Goal: Obtain resource: Download file/media

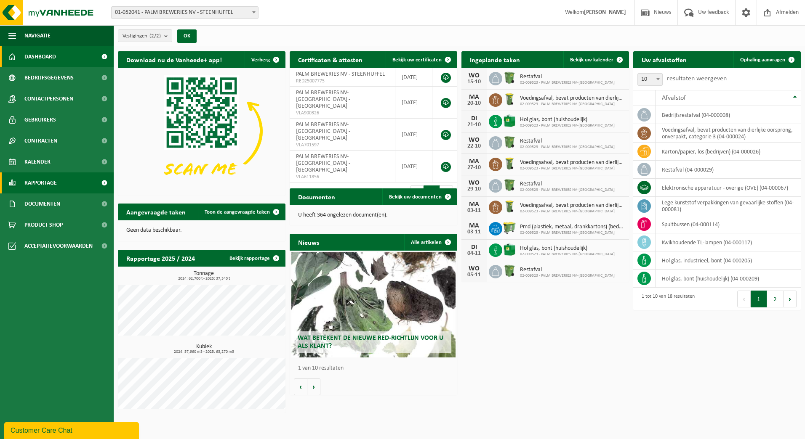
click at [34, 185] on span "Rapportage" at bounding box center [40, 183] width 32 height 21
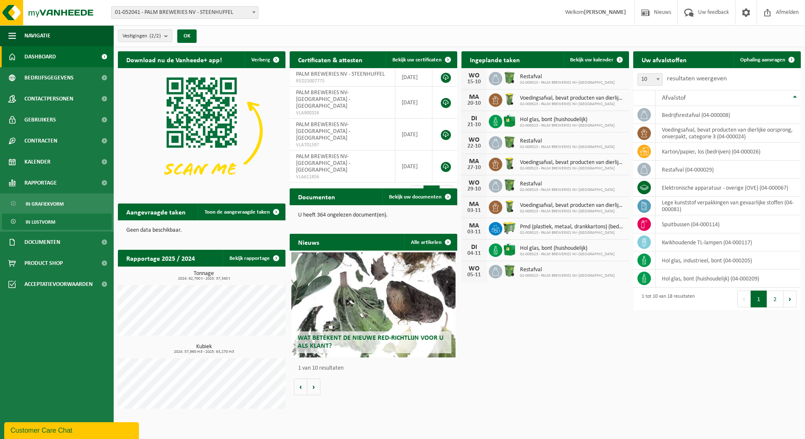
click at [35, 220] on span "In lijstvorm" at bounding box center [40, 222] width 29 height 16
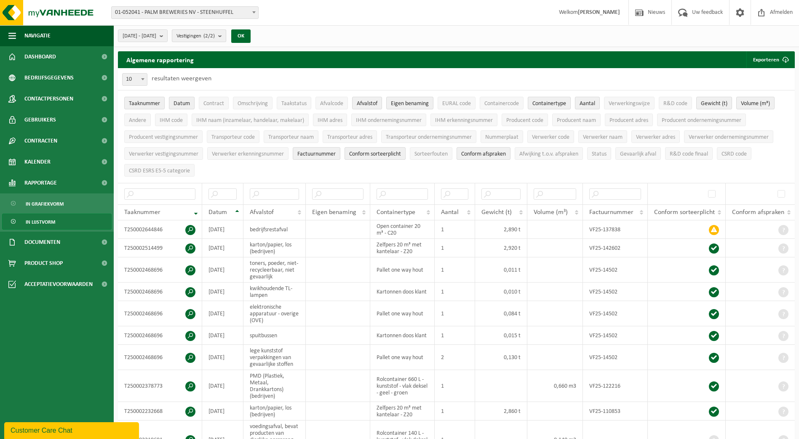
click at [226, 35] on b "submit" at bounding box center [222, 36] width 8 height 12
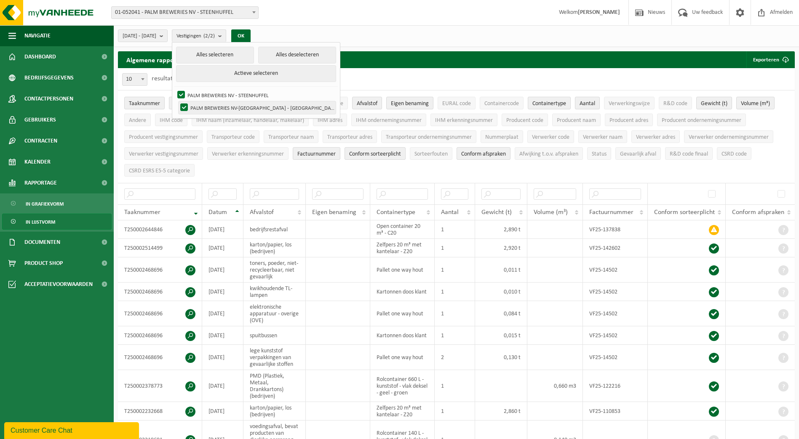
click at [205, 106] on label "PALM BREWERIES NV-[GEOGRAPHIC_DATA] - [GEOGRAPHIC_DATA]" at bounding box center [256, 107] width 157 height 13
click at [177, 101] on input "PALM BREWERIES NV-[GEOGRAPHIC_DATA] - [GEOGRAPHIC_DATA]" at bounding box center [177, 101] width 0 height 0
checkbox input "false"
click at [250, 37] on button "OK" at bounding box center [240, 35] width 19 height 13
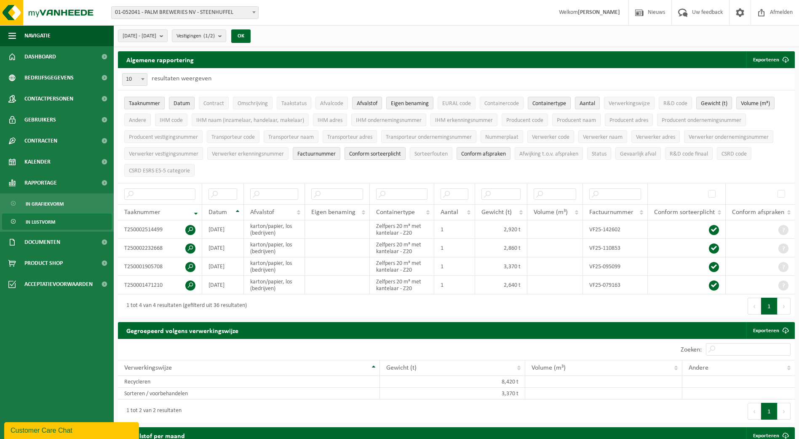
click at [160, 99] on button "Taaknummer" at bounding box center [144, 103] width 40 height 13
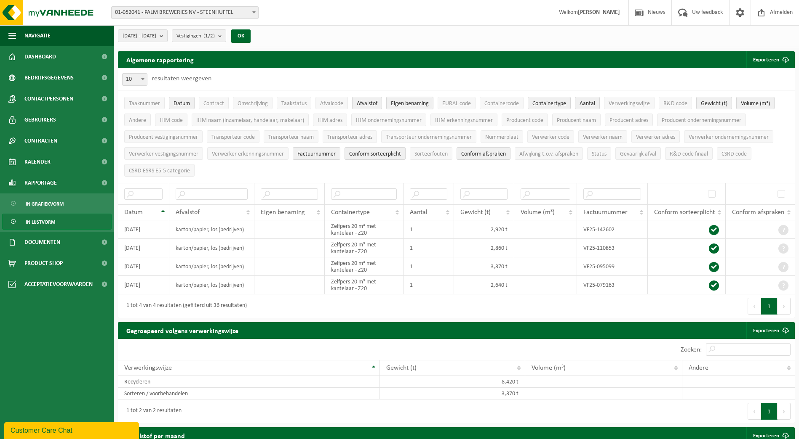
click at [397, 103] on span "Eigen benaming" at bounding box center [410, 104] width 38 height 6
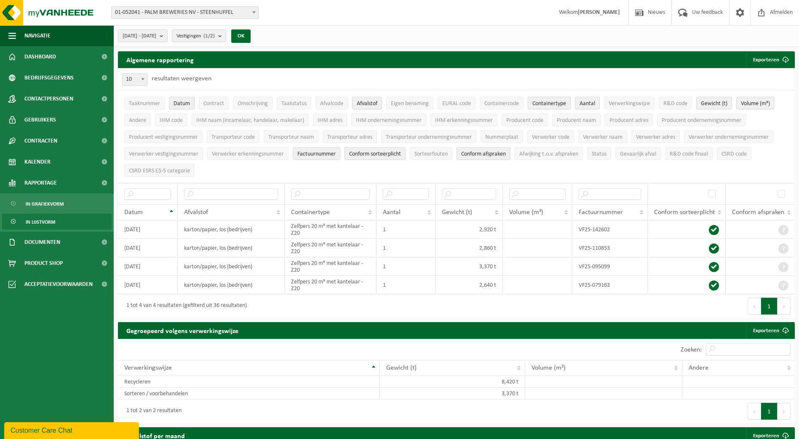
click at [542, 106] on span "Containertype" at bounding box center [549, 104] width 34 height 6
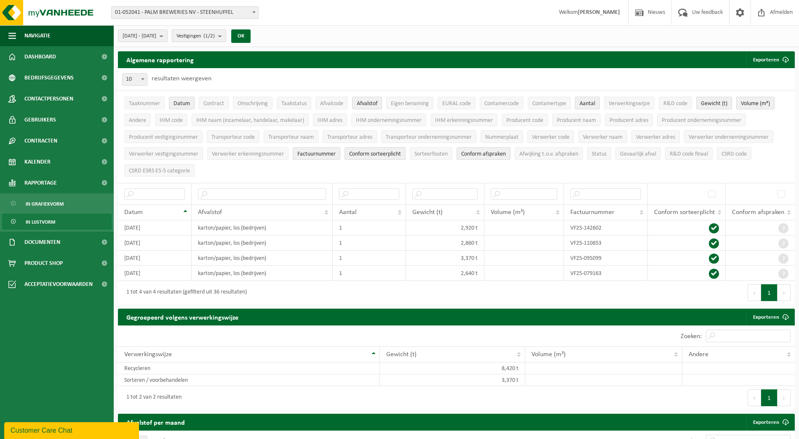
click at [592, 107] on button "Aantal" at bounding box center [587, 103] width 25 height 13
click at [759, 101] on span "Volume (m³)" at bounding box center [754, 104] width 29 height 6
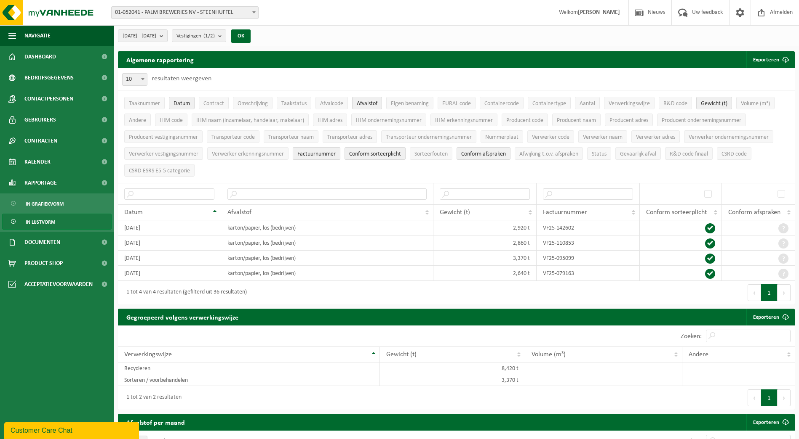
click at [328, 151] on span "Factuurnummer" at bounding box center [316, 154] width 38 height 6
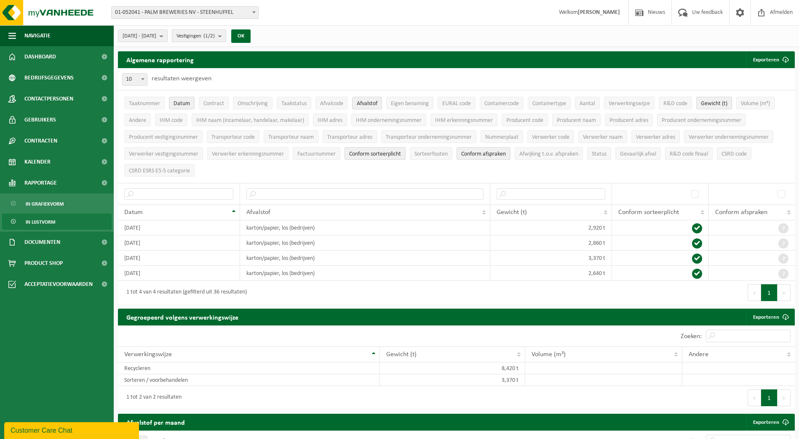
click at [371, 152] on span "Conform sorteerplicht" at bounding box center [375, 154] width 52 height 6
click at [491, 157] on button "Conform afspraken" at bounding box center [483, 153] width 54 height 13
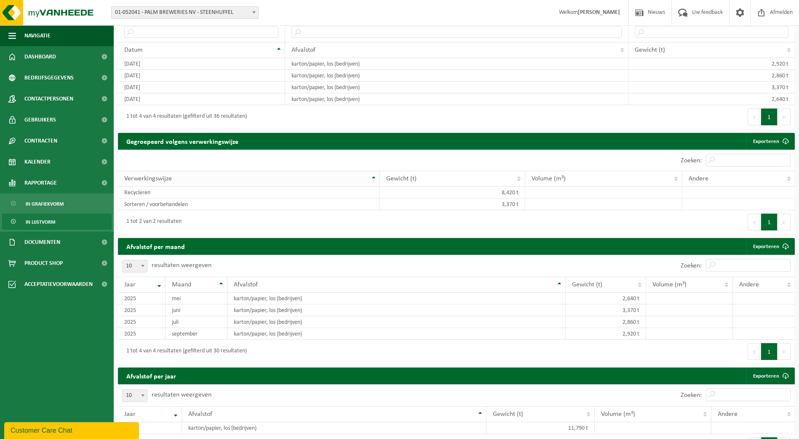
scroll to position [168, 0]
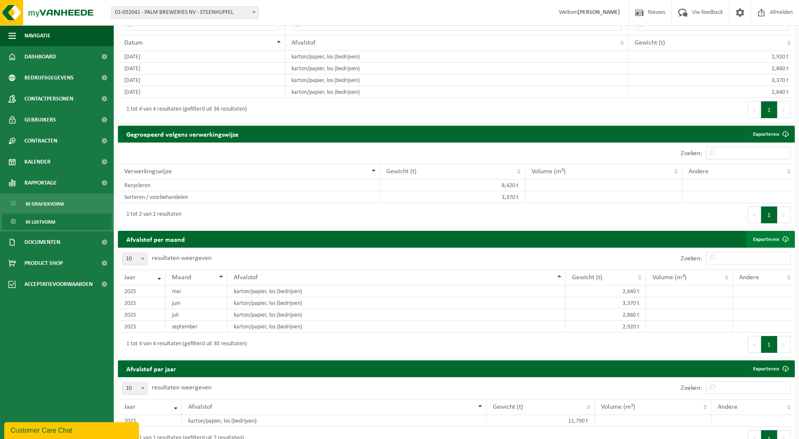
click at [761, 235] on link "Exporteren" at bounding box center [770, 239] width 48 height 17
drag, startPoint x: 345, startPoint y: 32, endPoint x: 339, endPoint y: 32, distance: 5.9
click at [345, 32] on th at bounding box center [456, 25] width 343 height 20
click at [575, 9] on span "Welkom Dominique Eraly" at bounding box center [589, 12] width 78 height 25
click at [768, 12] on span "Afmelden" at bounding box center [780, 12] width 27 height 25
